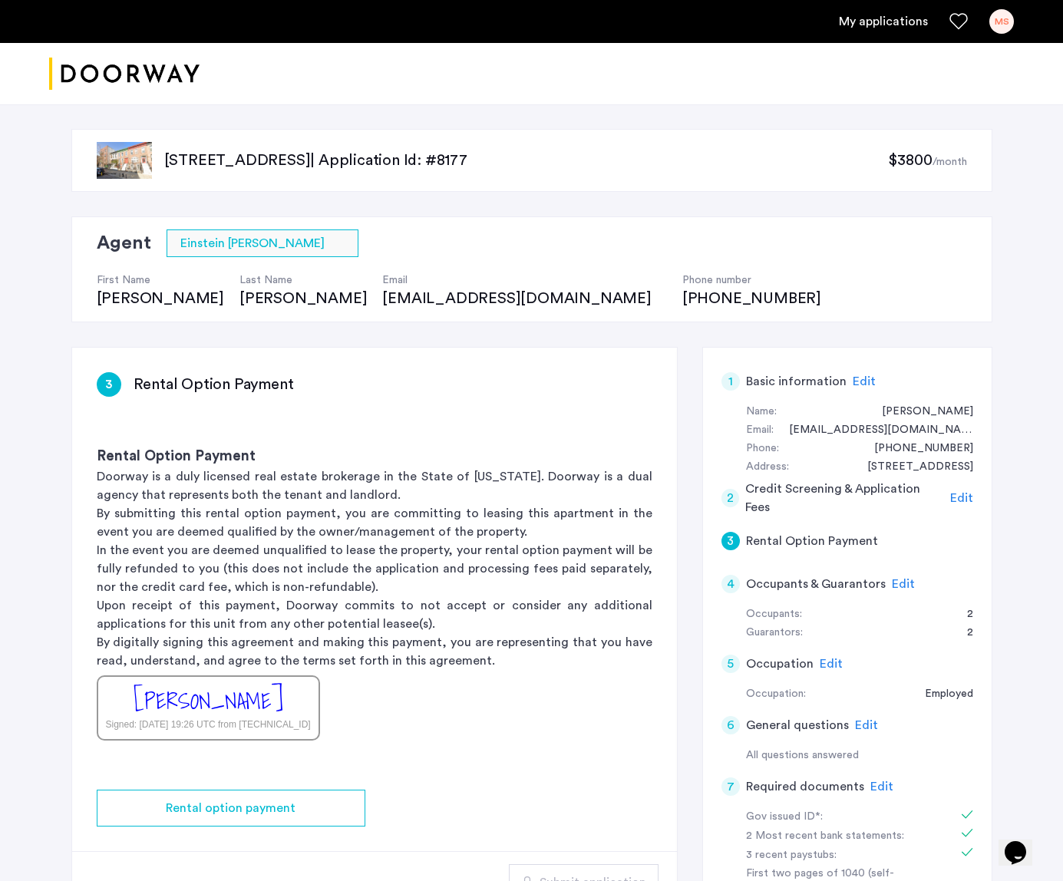
click at [1006, 27] on div "MS" at bounding box center [1001, 21] width 25 height 25
click at [889, 25] on div at bounding box center [531, 440] width 1063 height 881
click at [864, 23] on link "My applications" at bounding box center [883, 21] width 89 height 18
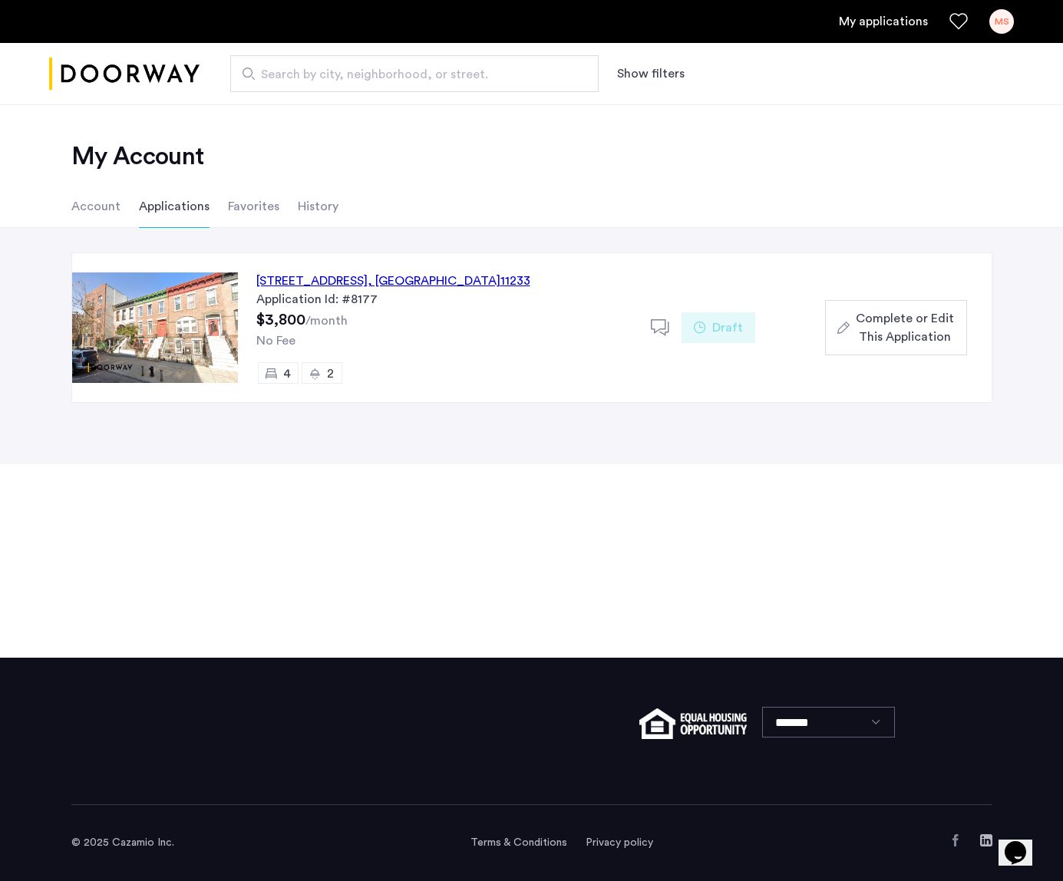
click at [662, 322] on icon at bounding box center [660, 328] width 19 height 19
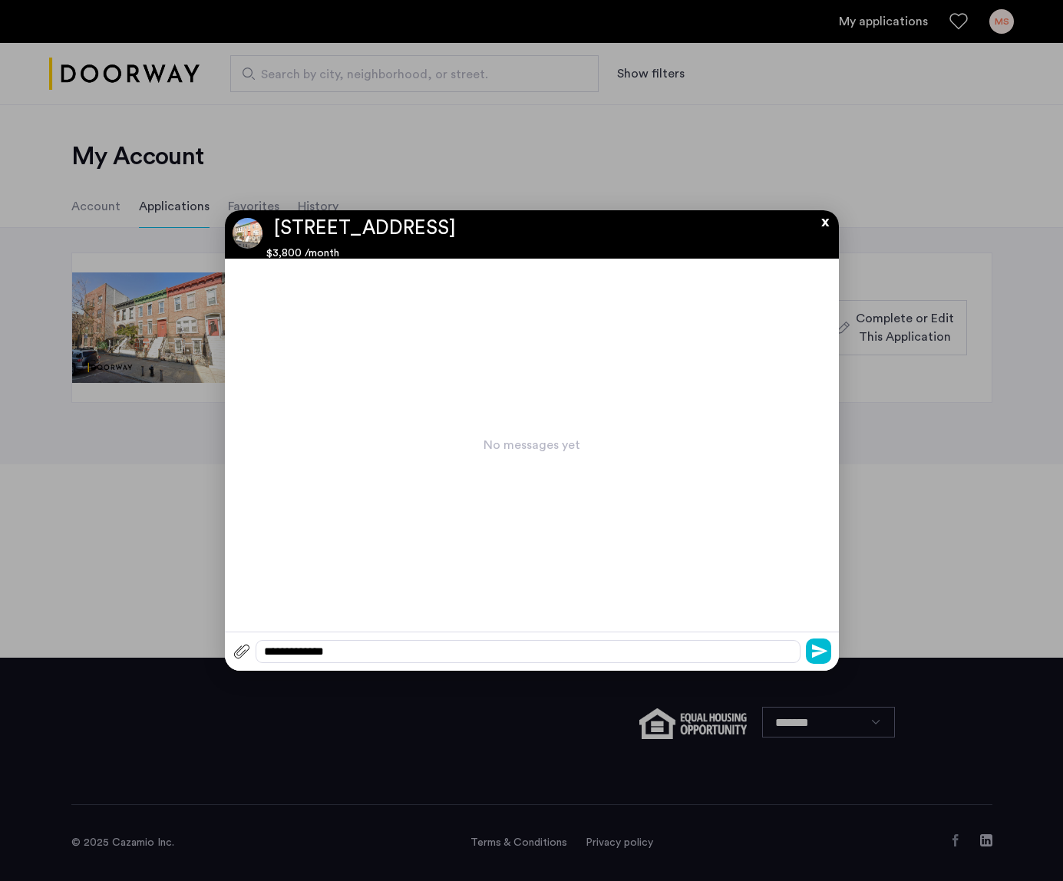
click at [824, 225] on button "x" at bounding box center [821, 218] width 23 height 17
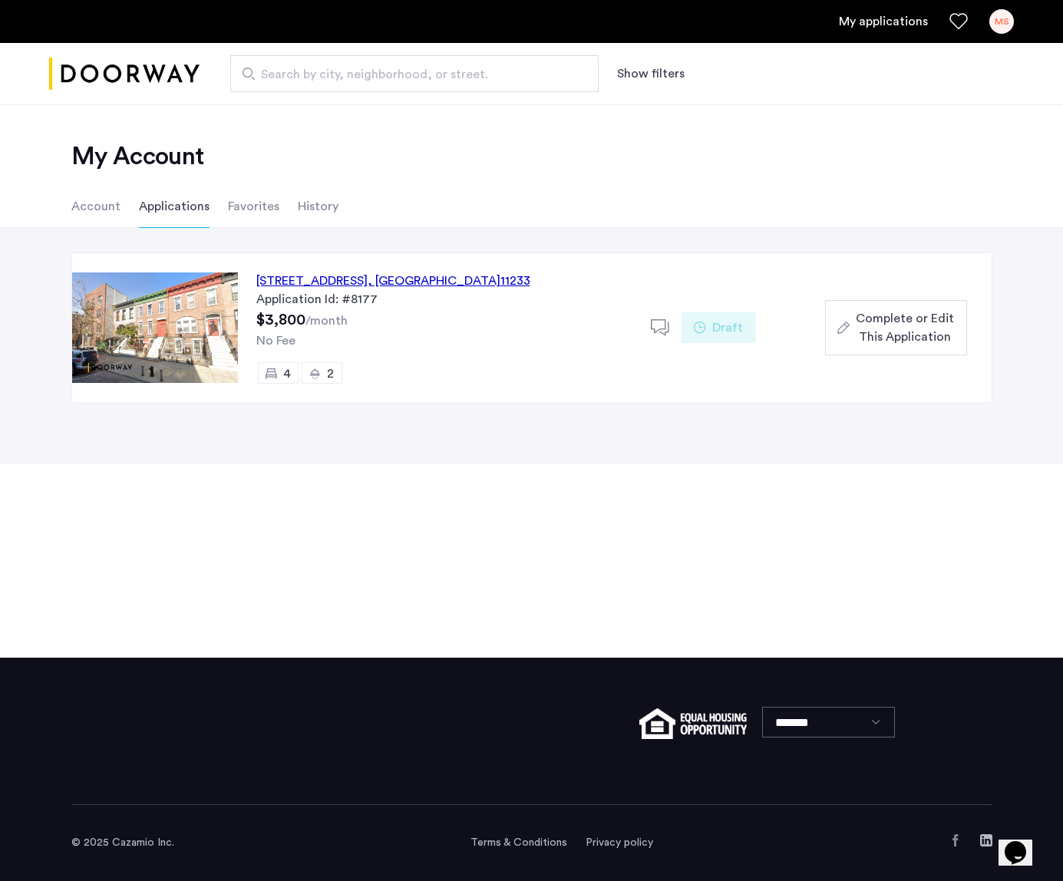
click at [906, 314] on span "Complete or Edit This Application" at bounding box center [905, 327] width 98 height 37
